Goal: Navigation & Orientation: Find specific page/section

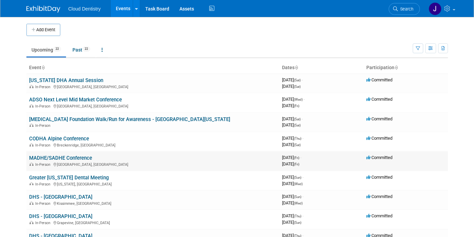
scroll to position [18, 0]
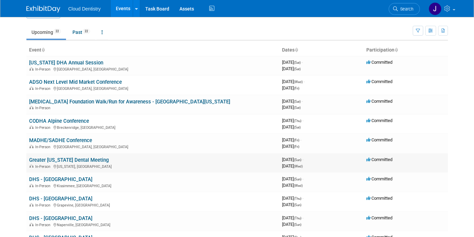
click at [61, 162] on link "Greater [US_STATE] Dental Meeting" at bounding box center [69, 160] width 80 height 6
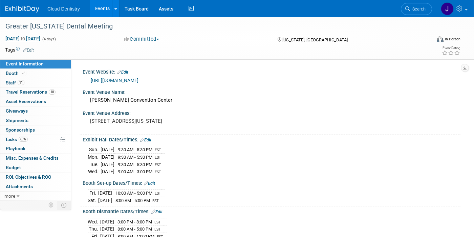
click at [106, 6] on link "Events" at bounding box center [102, 8] width 25 height 17
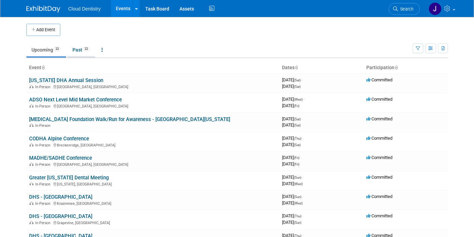
click at [82, 50] on link "Past 22" at bounding box center [81, 49] width 28 height 13
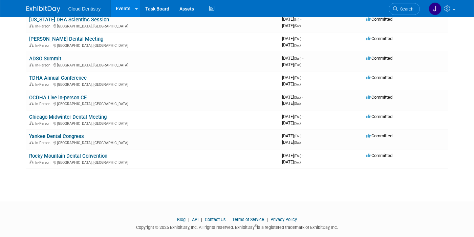
scroll to position [344, 0]
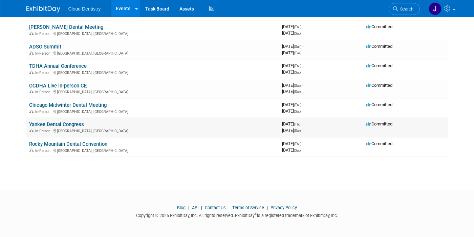
click at [75, 124] on link "Yankee Dental Congress" at bounding box center [56, 124] width 55 height 6
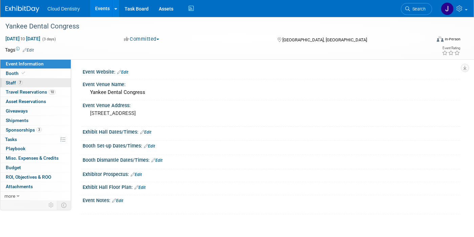
click at [48, 82] on link "7 Staff 7" at bounding box center [35, 82] width 70 height 9
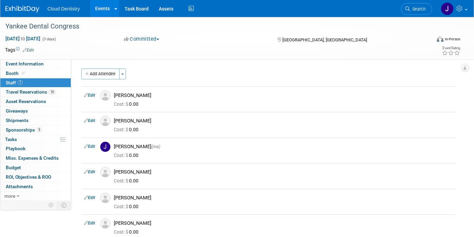
click at [101, 10] on link "Events" at bounding box center [102, 8] width 25 height 17
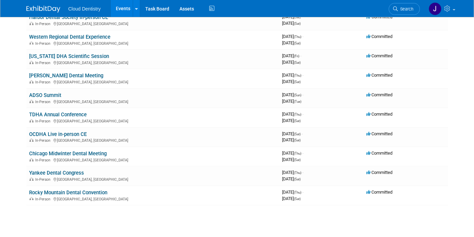
scroll to position [298, 0]
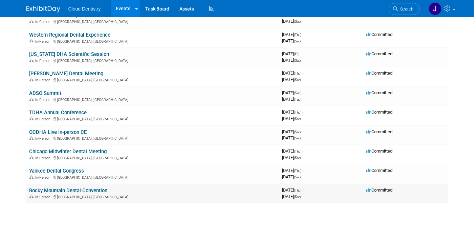
click at [96, 187] on td "Rocky Mountain Dental Convention In-Person Denver, CO" at bounding box center [152, 192] width 253 height 19
click at [91, 190] on link "Rocky Mountain Dental Convention" at bounding box center [68, 190] width 78 height 6
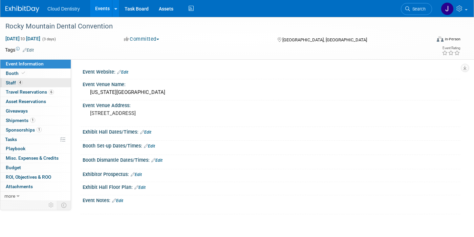
click at [43, 82] on link "4 Staff 4" at bounding box center [35, 82] width 70 height 9
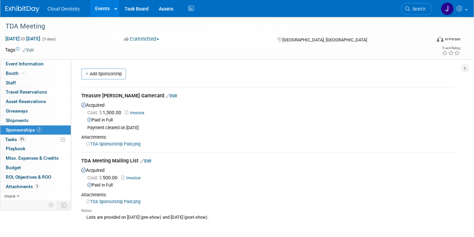
click at [97, 9] on link "Events" at bounding box center [102, 8] width 25 height 17
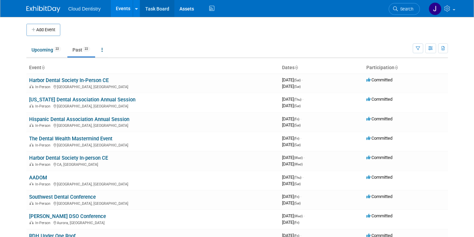
click at [166, 4] on link "Task Board" at bounding box center [157, 8] width 34 height 17
